Goal: Find specific page/section: Find specific page/section

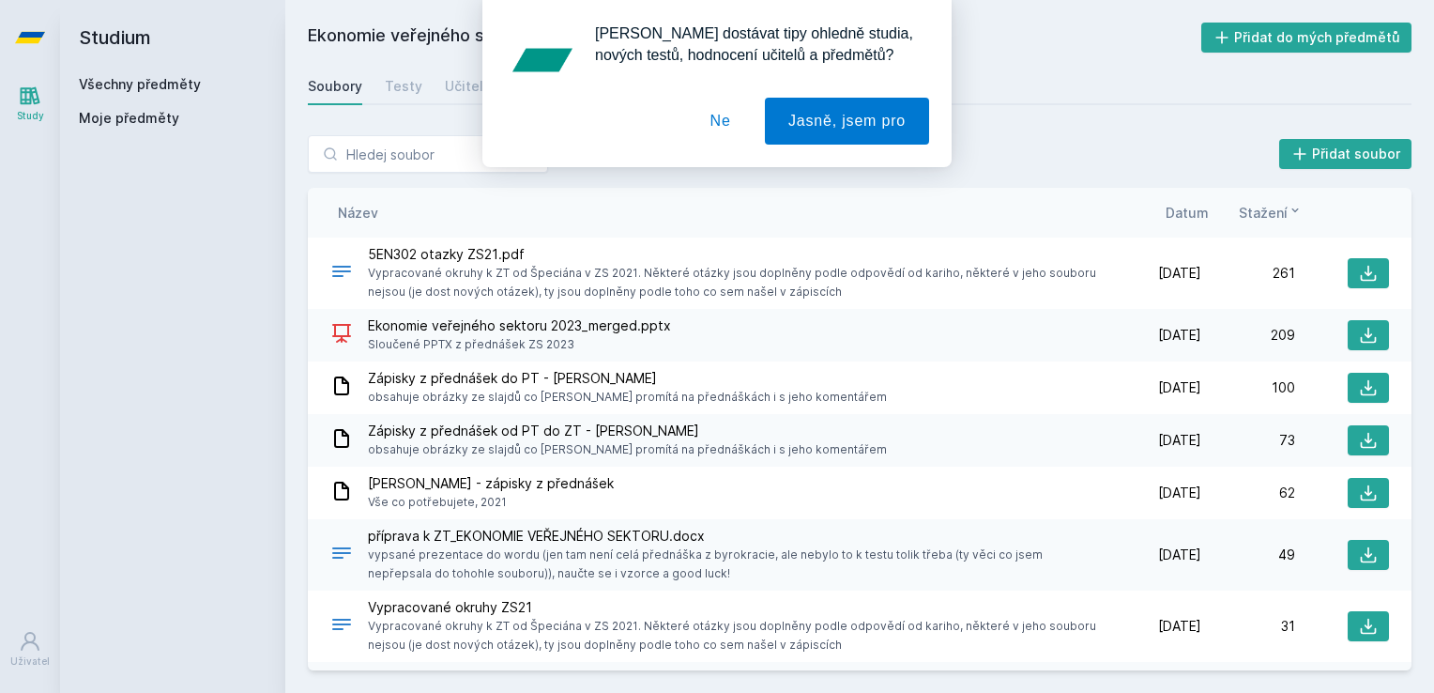
click at [722, 118] on button "Ne" at bounding box center [721, 121] width 68 height 47
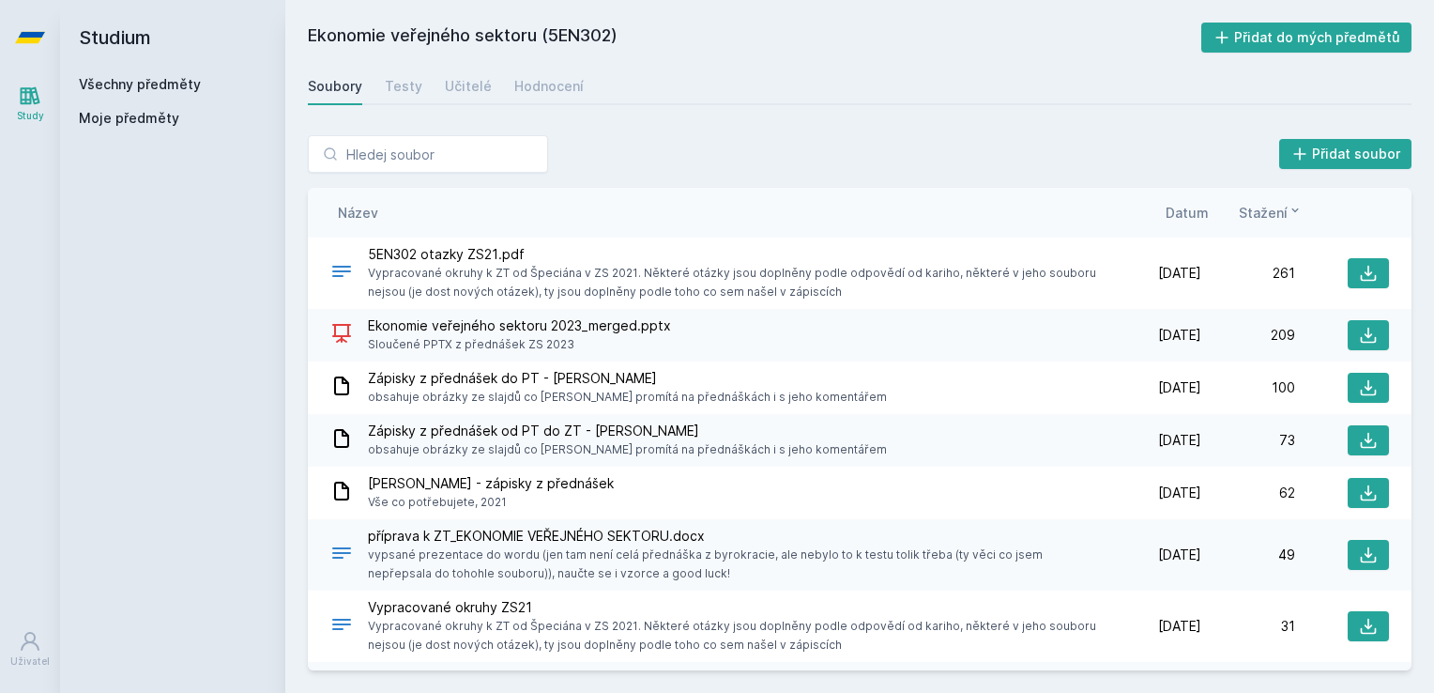
click at [123, 83] on link "Všechny předměty" at bounding box center [140, 84] width 122 height 16
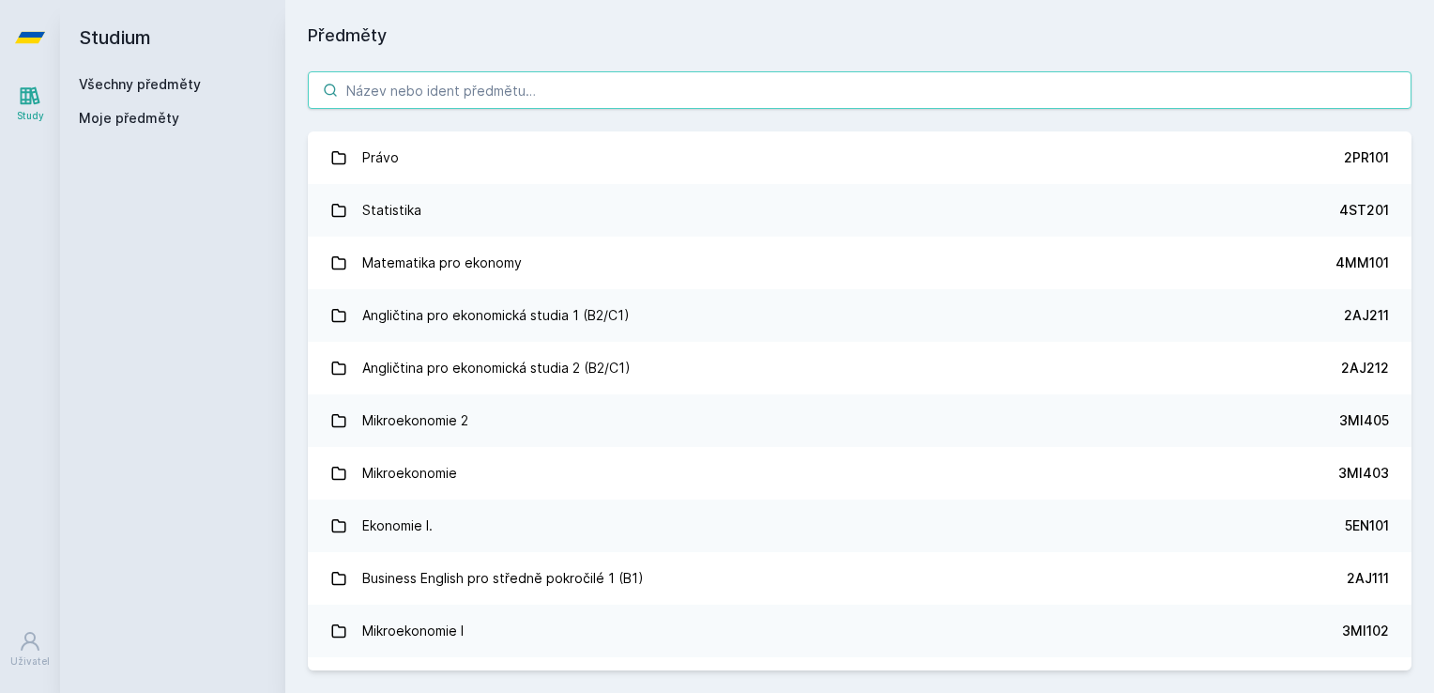
click at [394, 89] on input "search" at bounding box center [860, 90] width 1104 height 38
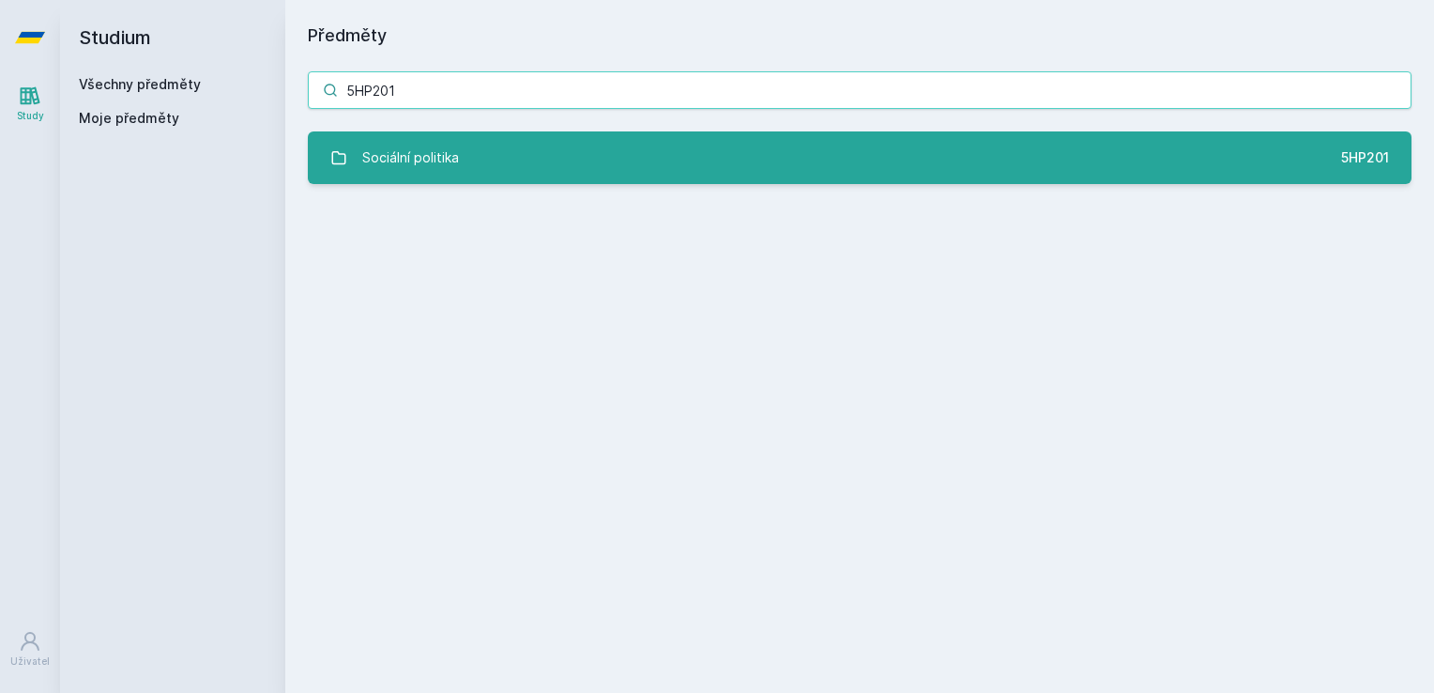
type input "5HP201"
click at [459, 137] on link "Sociální politika 5HP201" at bounding box center [860, 157] width 1104 height 53
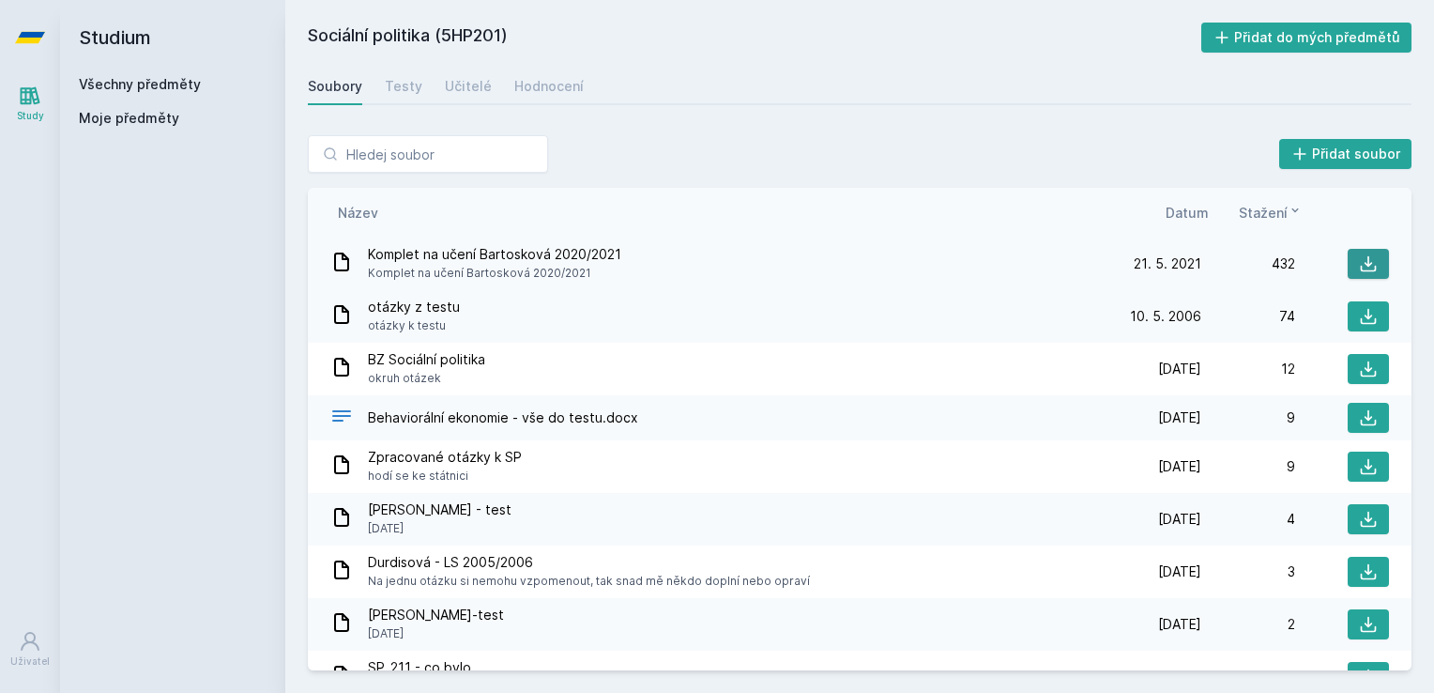
click at [1367, 263] on icon at bounding box center [1368, 263] width 19 height 19
click at [91, 259] on div "Studium Všechny předměty Moje předměty" at bounding box center [172, 346] width 225 height 693
click at [1364, 317] on icon at bounding box center [1368, 316] width 19 height 19
click at [793, 100] on div "Soubory Testy Učitelé Hodnocení" at bounding box center [860, 87] width 1104 height 38
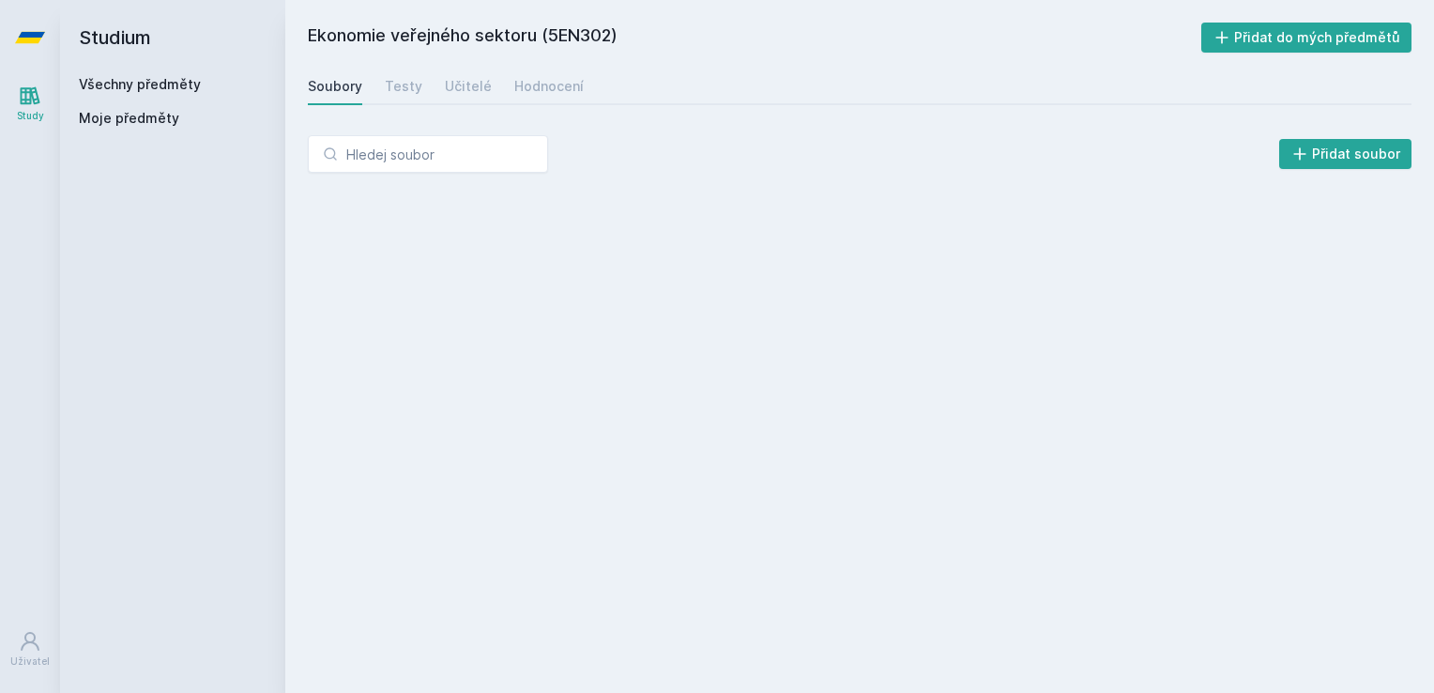
click at [139, 126] on span "Moje předměty" at bounding box center [129, 118] width 100 height 19
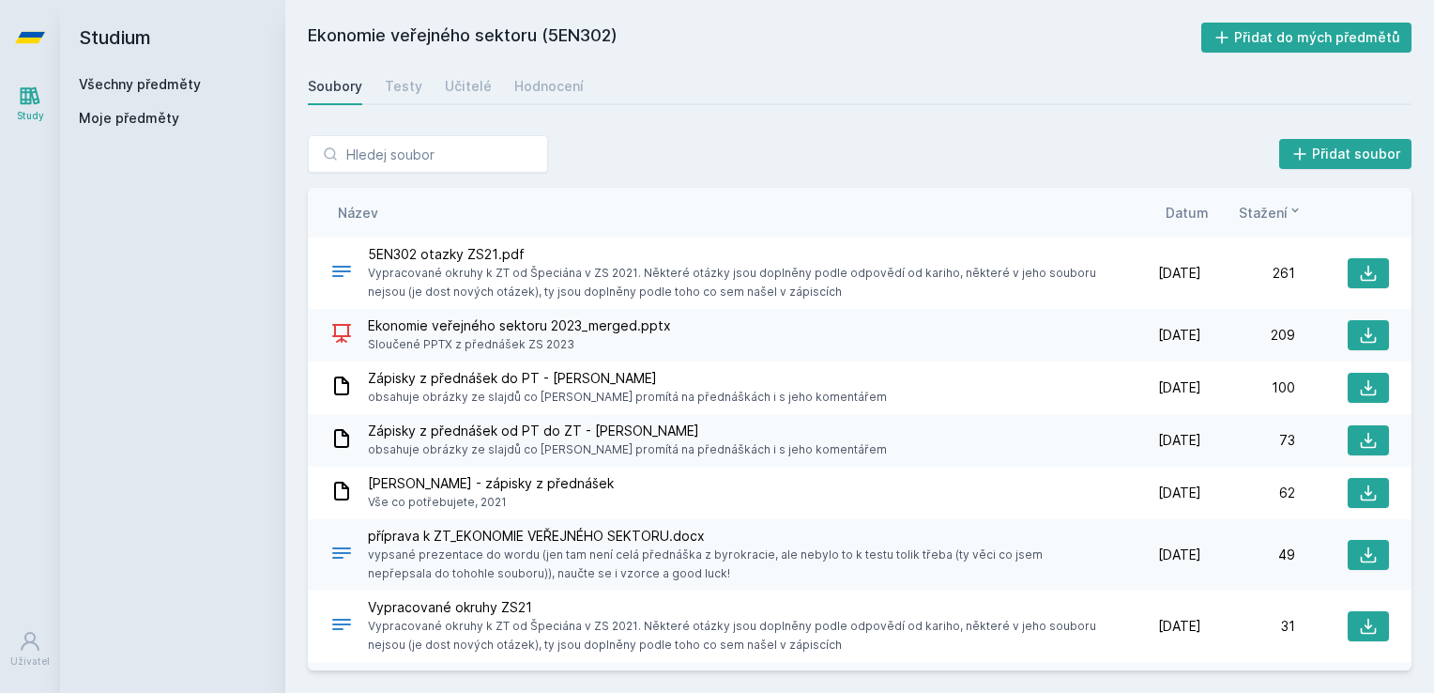
click at [148, 83] on link "Všechny předměty" at bounding box center [140, 84] width 122 height 16
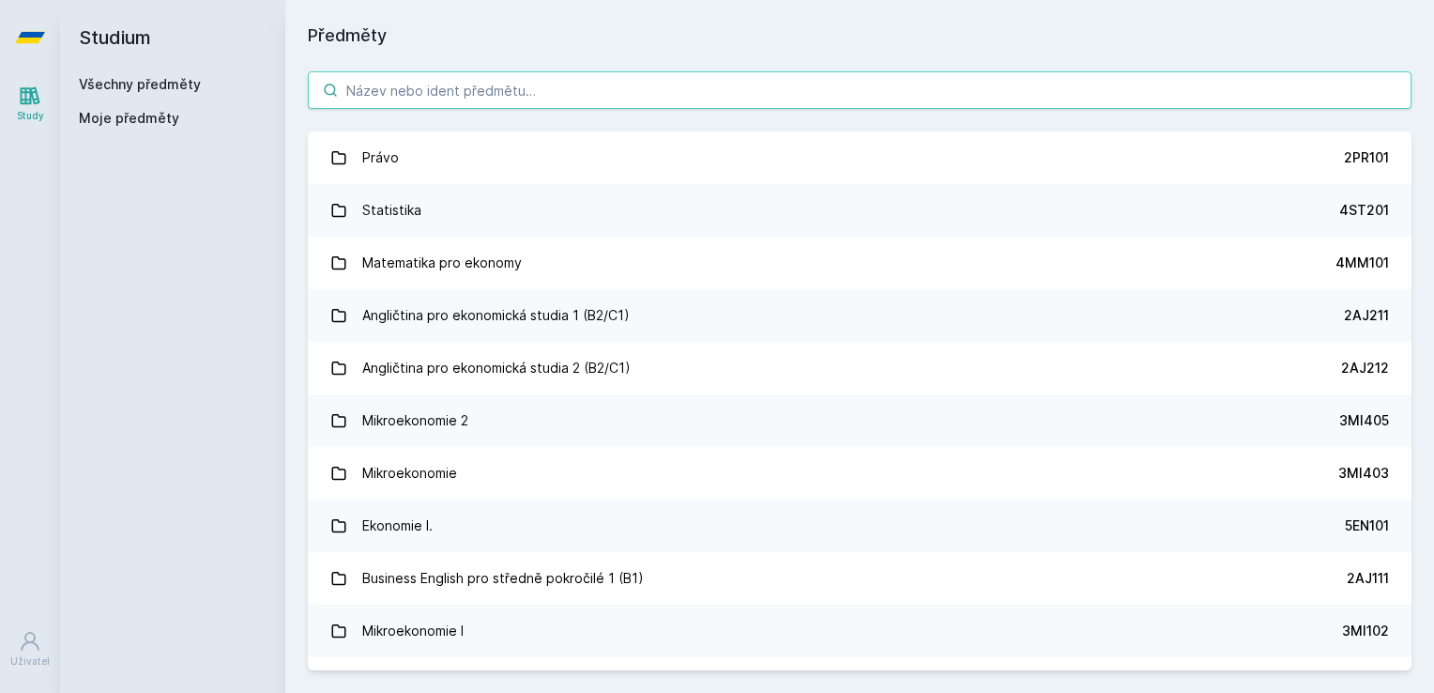
click at [402, 87] on input "search" at bounding box center [860, 90] width 1104 height 38
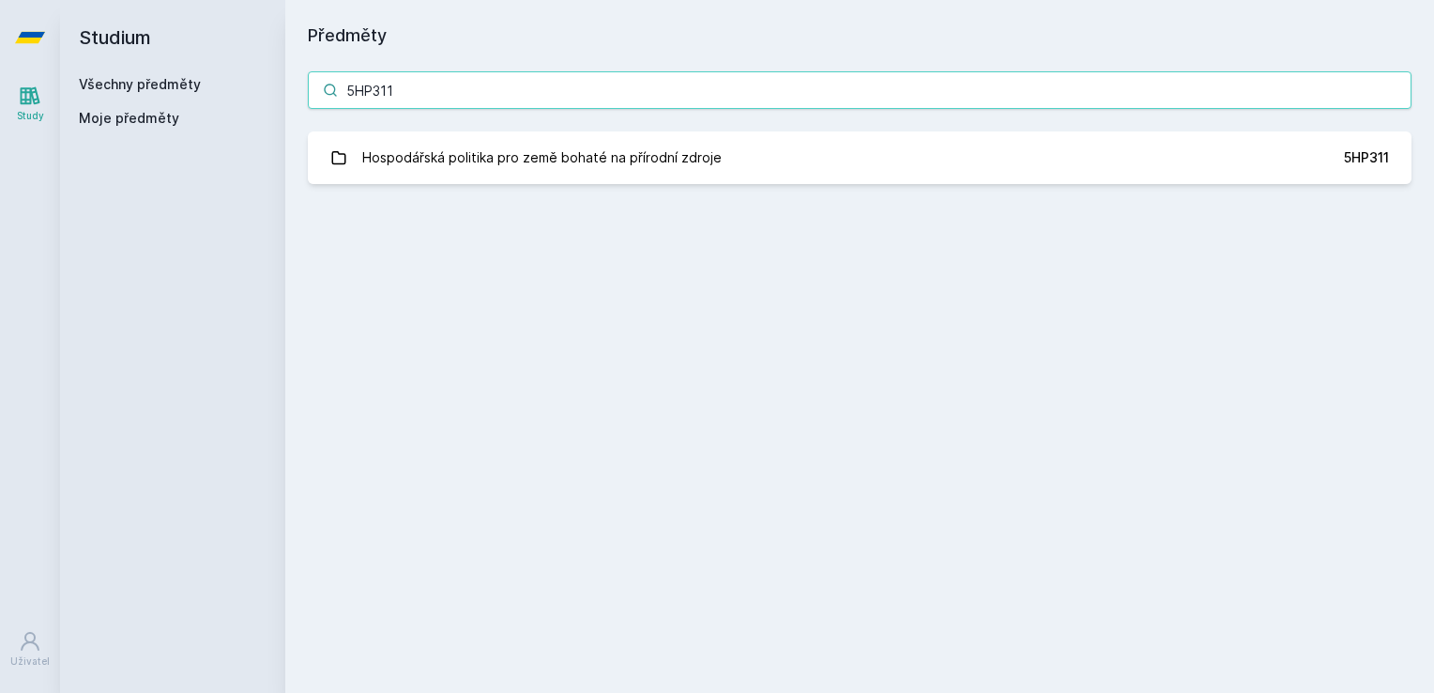
type input "5HP311"
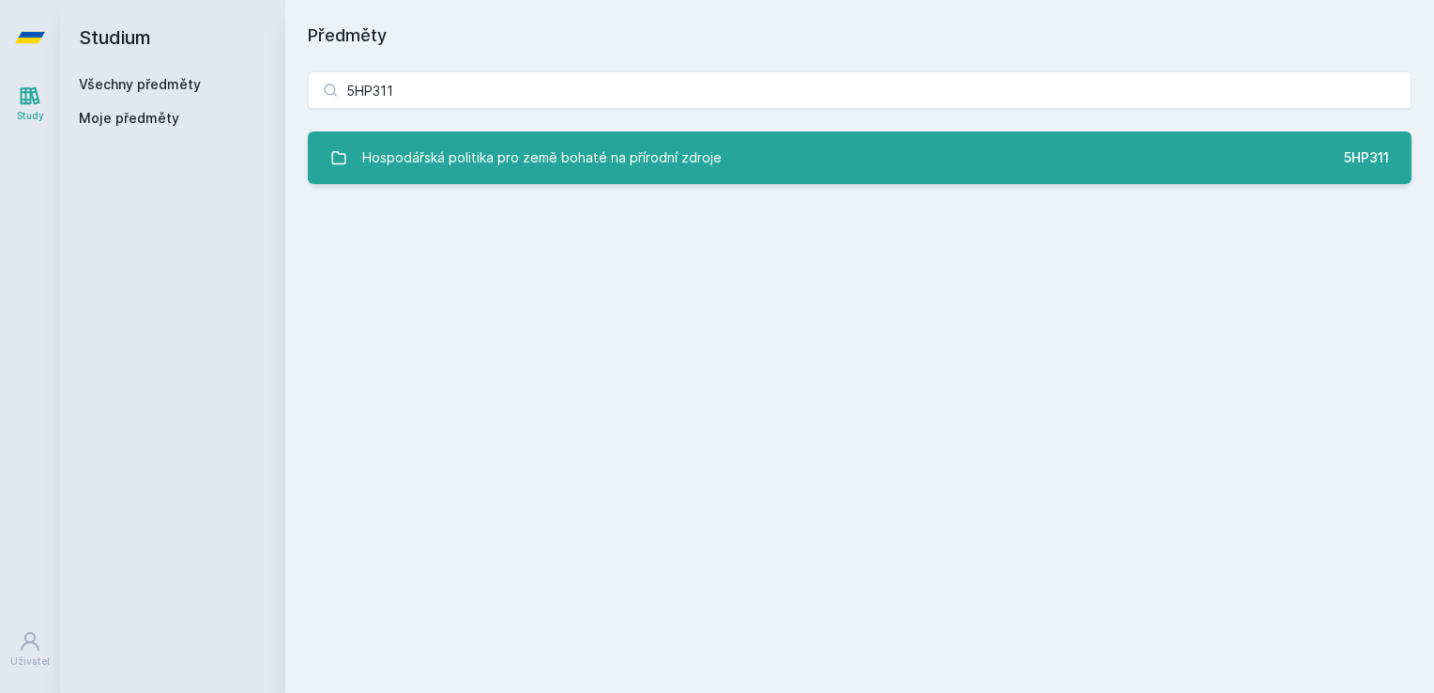
click at [439, 140] on div "Hospodářská politika pro země bohaté na přírodní zdroje" at bounding box center [542, 158] width 360 height 38
